Goal: Find specific page/section

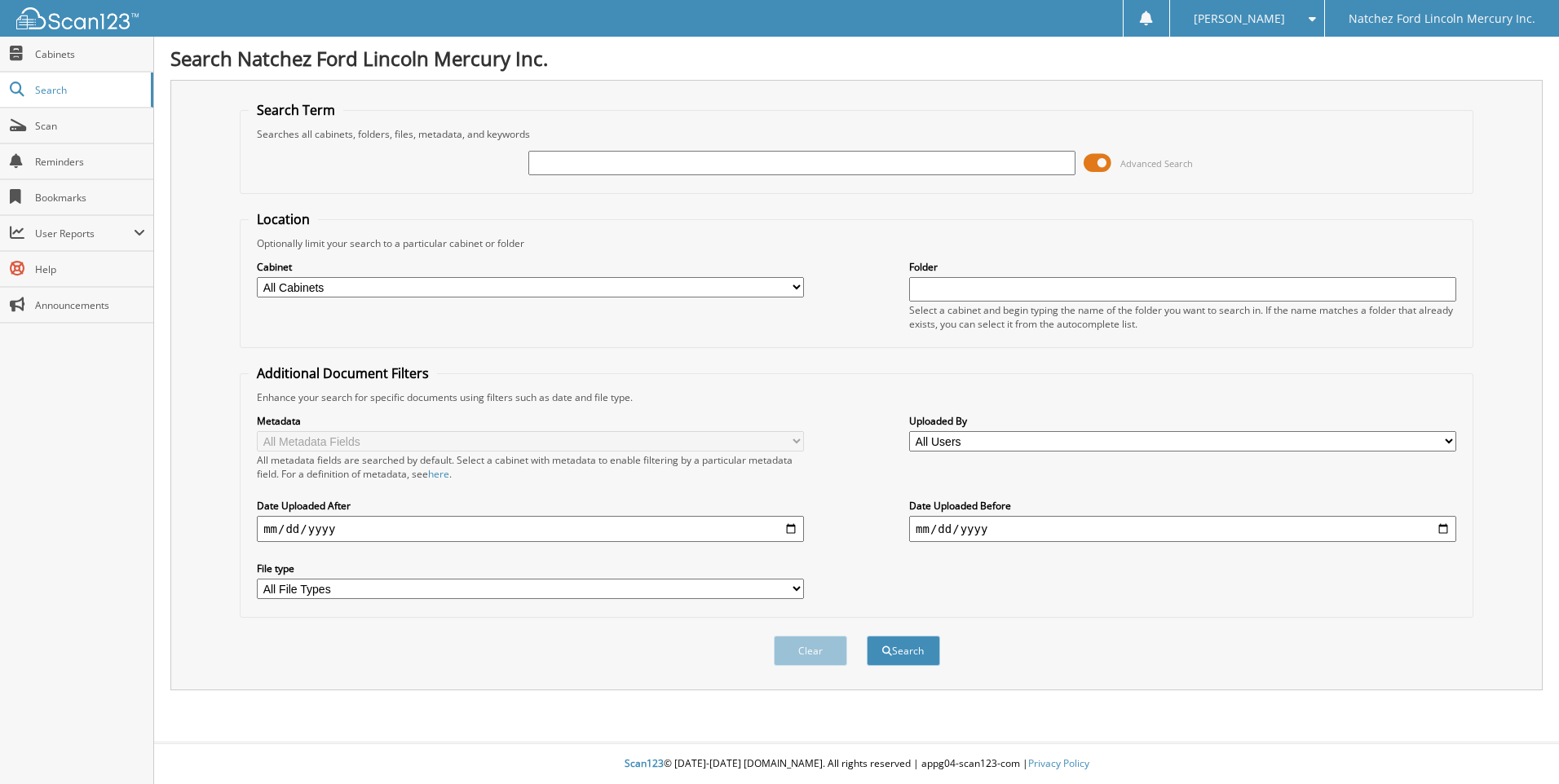
click at [625, 151] on div "Advanced Search" at bounding box center [856, 163] width 1216 height 44
click at [631, 166] on input "text" at bounding box center [801, 163] width 547 height 24
type input "55095B"
click at [867, 636] on button "Search" at bounding box center [903, 651] width 73 height 30
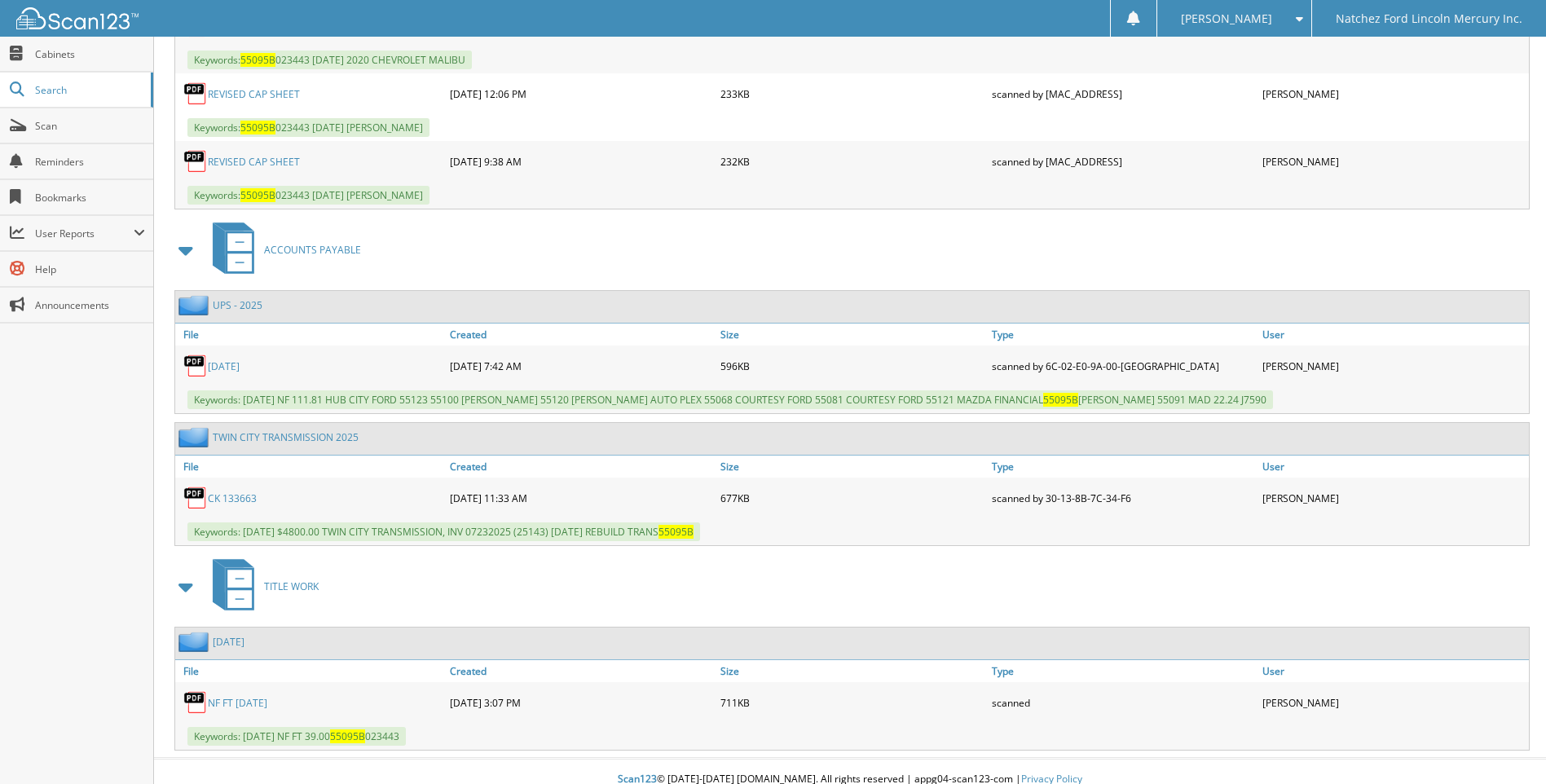
scroll to position [1234, 0]
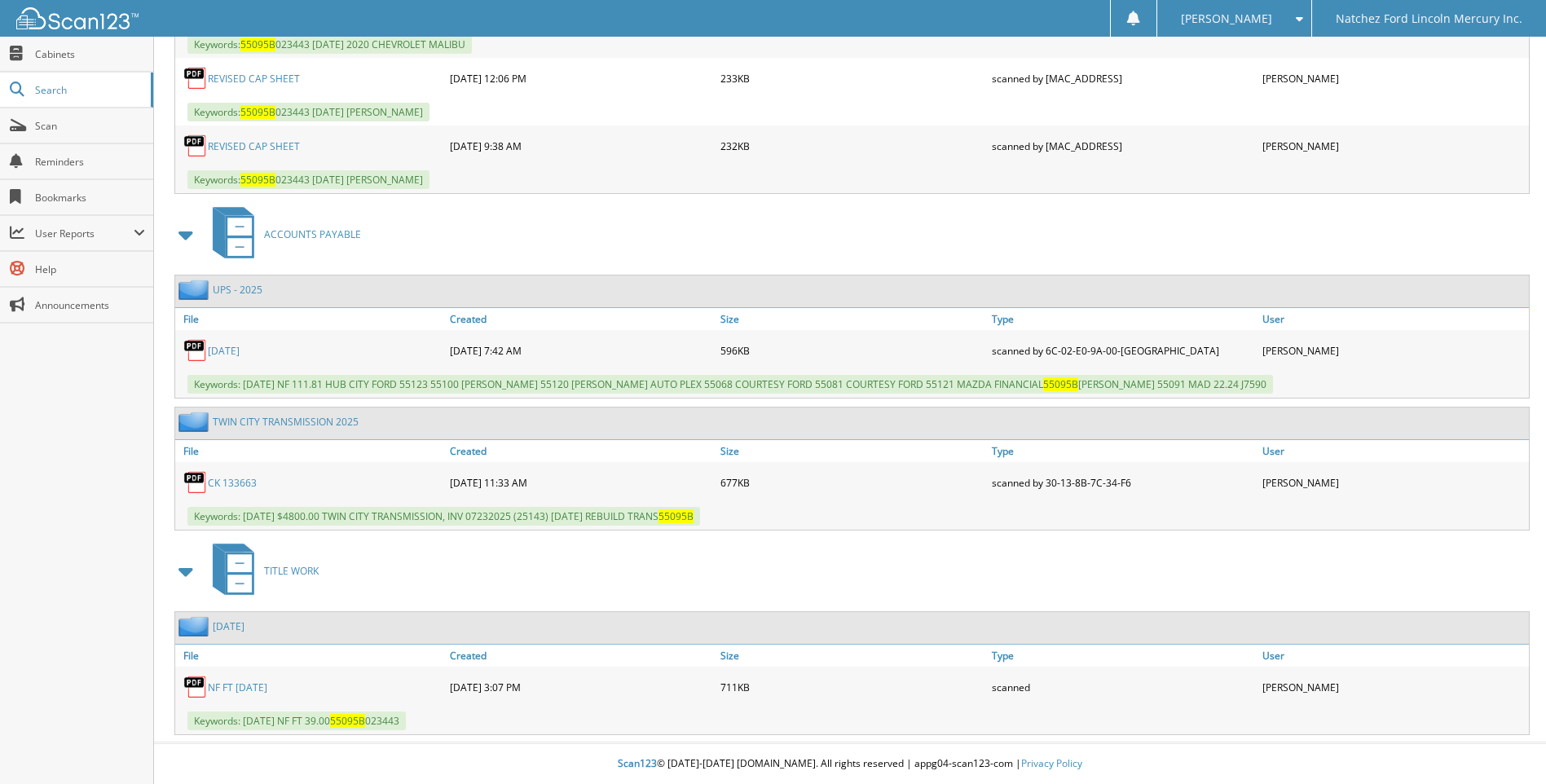
click at [255, 681] on link "NF FT [DATE]" at bounding box center [238, 688] width 60 height 14
click at [260, 686] on link "NF FT [DATE]" at bounding box center [238, 688] width 60 height 14
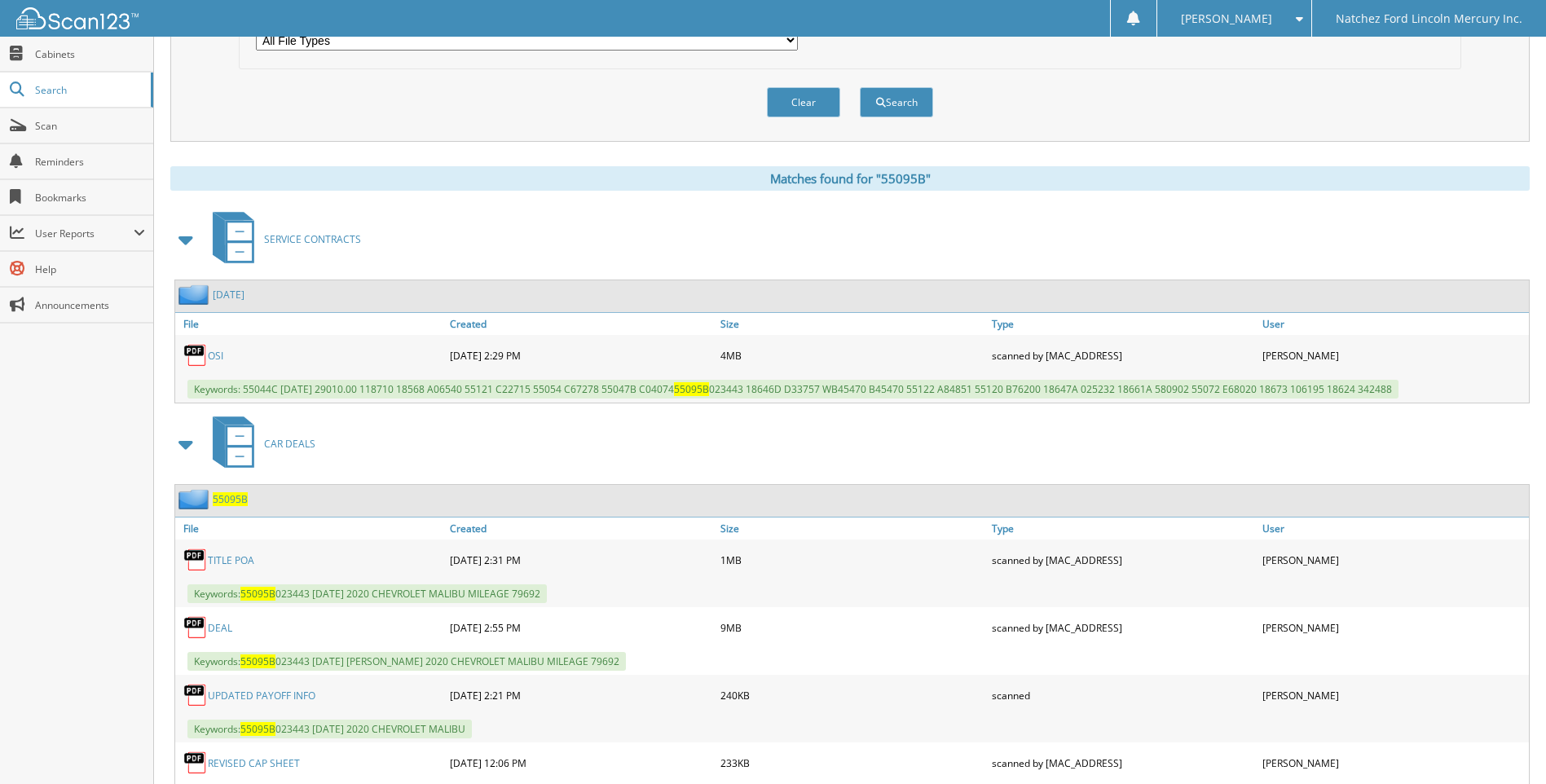
scroll to position [0, 0]
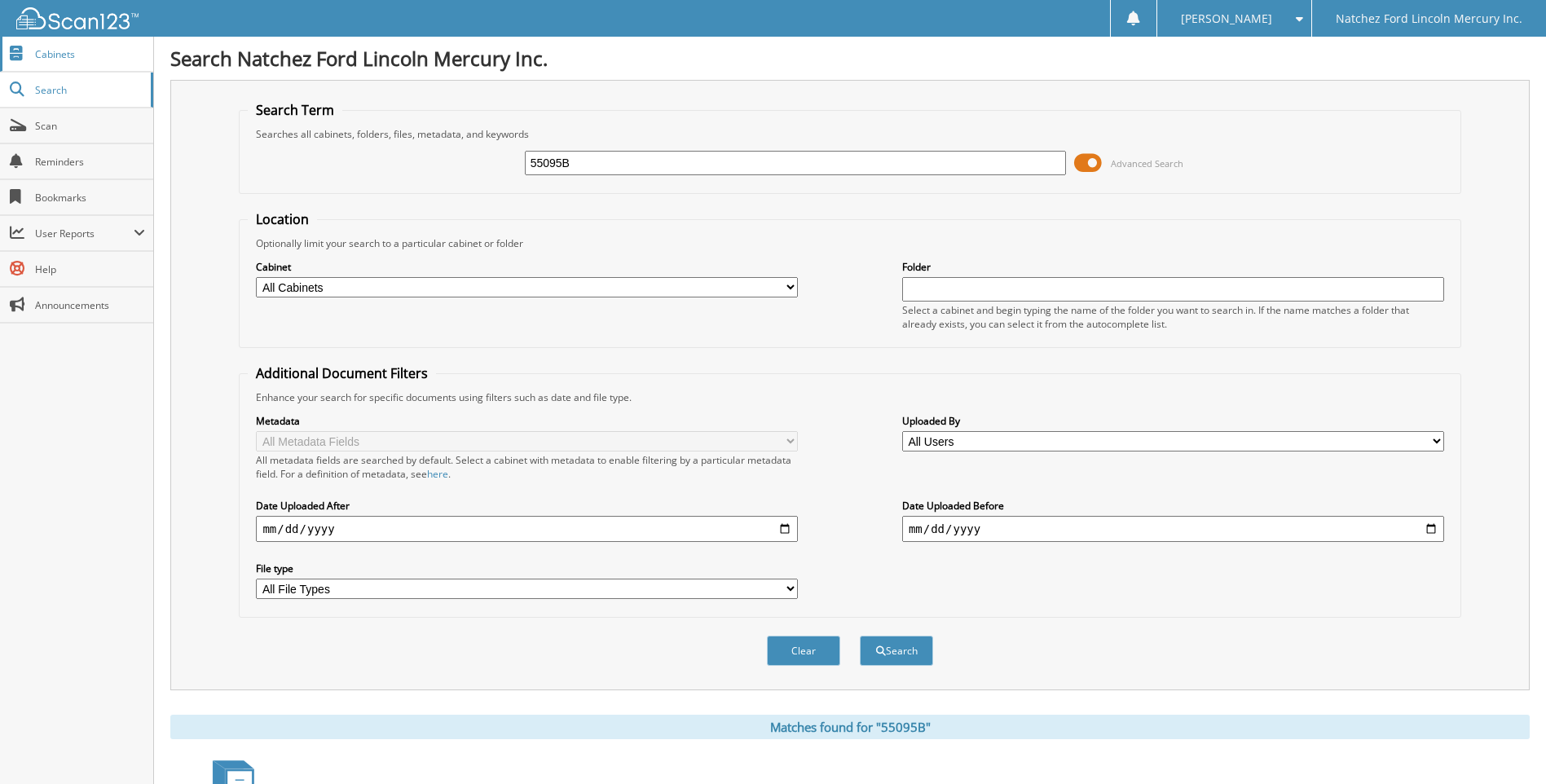
click at [55, 59] on span "Cabinets" at bounding box center [89, 54] width 110 height 14
